Goal: Information Seeking & Learning: Learn about a topic

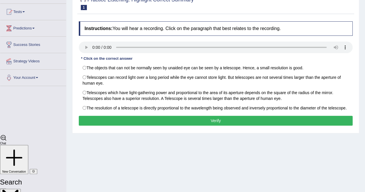
scroll to position [1341, 0]
drag, startPoint x: 0, startPoint y: 0, endPoint x: 237, endPoint y: 40, distance: 240.9
click at [237, 40] on div "Instructions: You will hear a recording. Click on the paragraph that best relat…" at bounding box center [215, 74] width 277 height 112
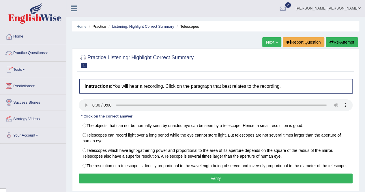
click at [42, 54] on link "Practice Questions" at bounding box center [33, 52] width 66 height 14
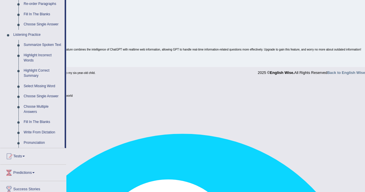
scroll to position [259, 0]
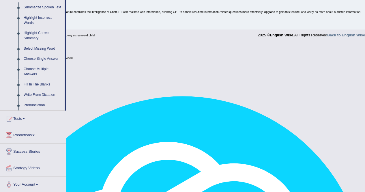
click at [40, 86] on link "Fill In The Blanks" at bounding box center [43, 84] width 44 height 10
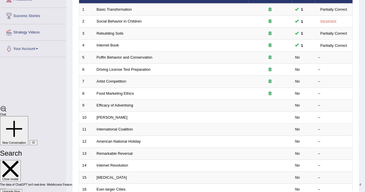
scroll to position [1341, 0]
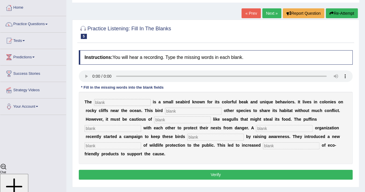
click at [120, 104] on input "text" at bounding box center [122, 102] width 57 height 7
type input "coffin"
click at [170, 111] on input "text" at bounding box center [193, 111] width 57 height 7
type input "s"
type input "allows"
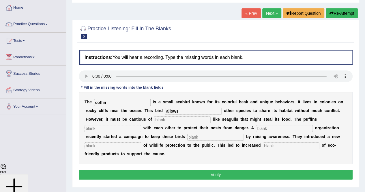
click at [166, 119] on input "text" at bounding box center [182, 119] width 57 height 7
click at [135, 128] on input "text" at bounding box center [113, 128] width 57 height 7
click at [109, 101] on input "coffin" at bounding box center [122, 102] width 57 height 7
type input "c"
click at [198, 173] on button "Verify" at bounding box center [216, 175] width 274 height 10
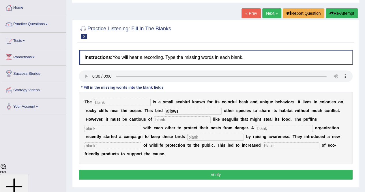
click at [168, 119] on input "text" at bounding box center [182, 119] width 57 height 7
type input "pro"
click at [103, 128] on input "text" at bounding box center [113, 128] width 57 height 7
click at [180, 109] on input "allows" at bounding box center [193, 111] width 57 height 7
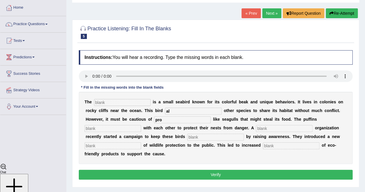
type input "a"
click at [118, 103] on input "text" at bounding box center [122, 102] width 57 height 7
click at [120, 102] on input "text" at bounding box center [122, 102] width 57 height 7
type input "puffins"
click at [176, 112] on input "text" at bounding box center [193, 111] width 57 height 7
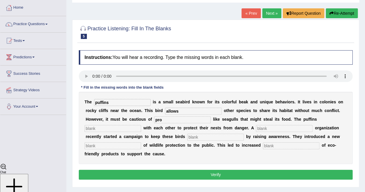
type input "allows"
click at [127, 125] on input "text" at bounding box center [113, 128] width 57 height 7
click at [90, 128] on input "colaborate" at bounding box center [113, 128] width 57 height 7
type input "collaborate"
click at [259, 127] on input "text" at bounding box center [284, 128] width 57 height 7
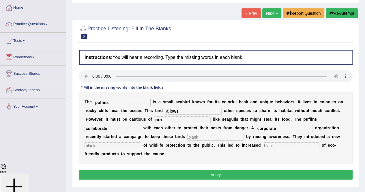
click at [260, 129] on input "corporate" at bounding box center [284, 128] width 57 height 7
type input "corporate"
click at [221, 136] on input "text" at bounding box center [216, 137] width 57 height 7
type input "safe"
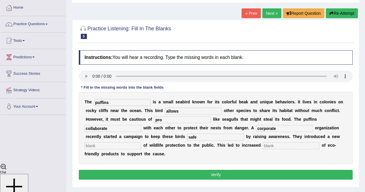
click at [106, 144] on input "text" at bounding box center [113, 145] width 57 height 7
type input "concept"
click at [281, 143] on input "text" at bounding box center [291, 145] width 57 height 7
type input "conse"
click at [176, 120] on input "pro" at bounding box center [182, 119] width 57 height 7
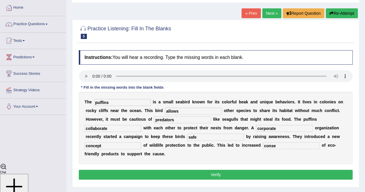
type input "predators"
click at [299, 144] on input "conse" at bounding box center [291, 145] width 57 height 7
click at [284, 147] on input "conse" at bounding box center [291, 145] width 57 height 7
click at [263, 173] on button "Verify" at bounding box center [216, 175] width 274 height 10
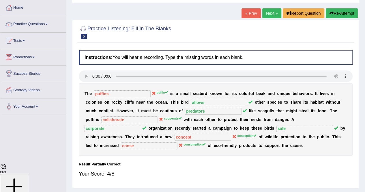
click at [271, 15] on link "Next »" at bounding box center [272, 13] width 19 height 10
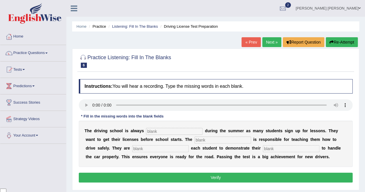
scroll to position [1341, 0]
